Goal: Task Accomplishment & Management: Use online tool/utility

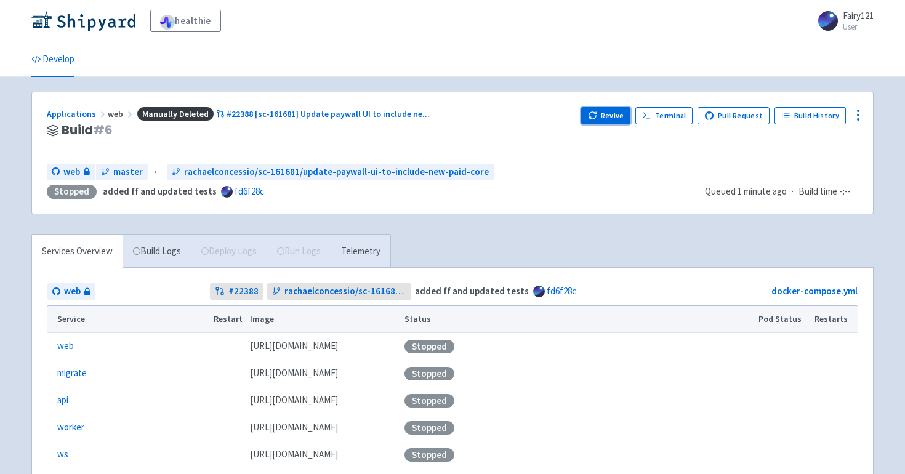
click at [623, 115] on button "Revive" at bounding box center [605, 115] width 49 height 17
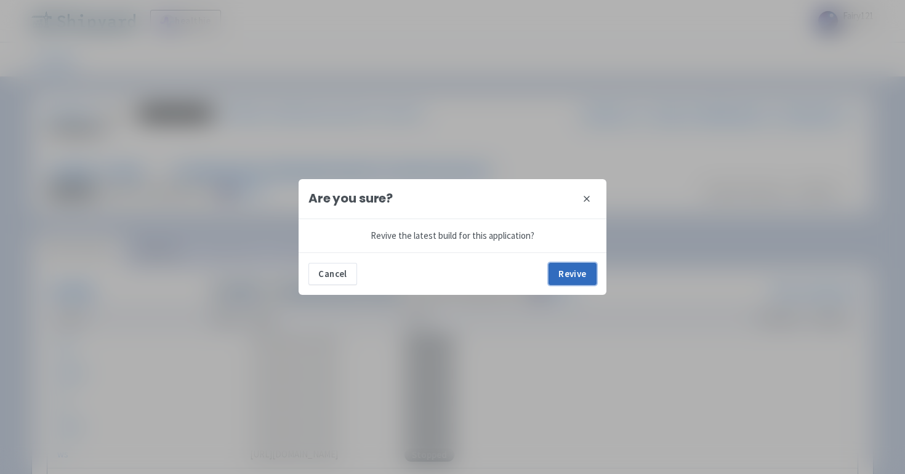
click at [568, 268] on button "Revive" at bounding box center [573, 274] width 48 height 22
